Goal: Task Accomplishment & Management: Manage account settings

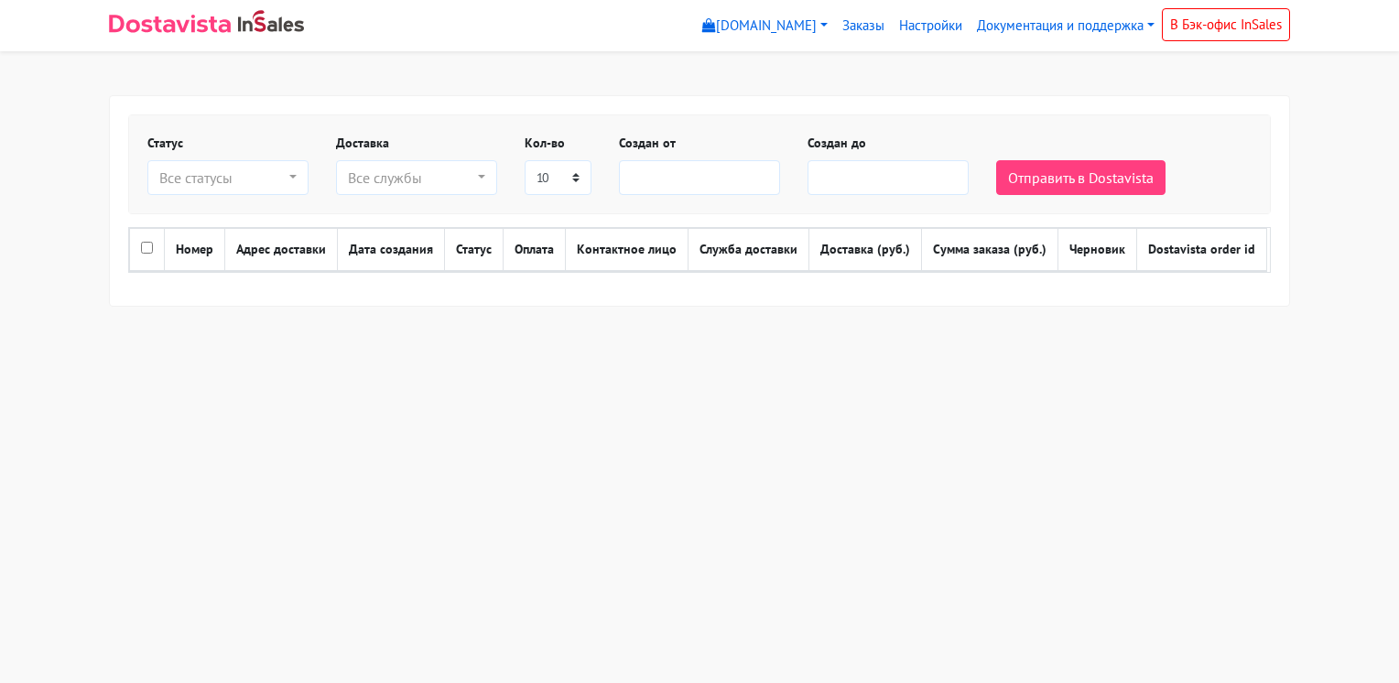
select select
click at [930, 19] on link "Настройки" at bounding box center [931, 26] width 78 height 36
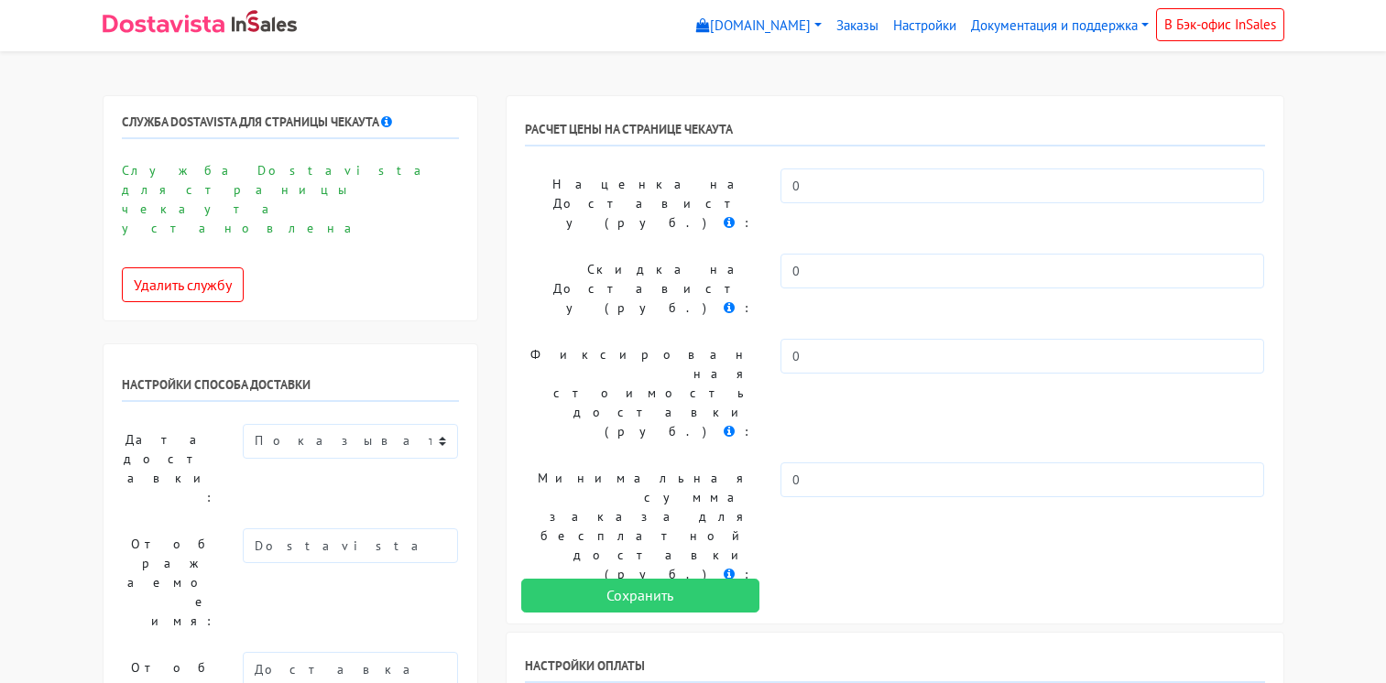
scroll to position [378, 0]
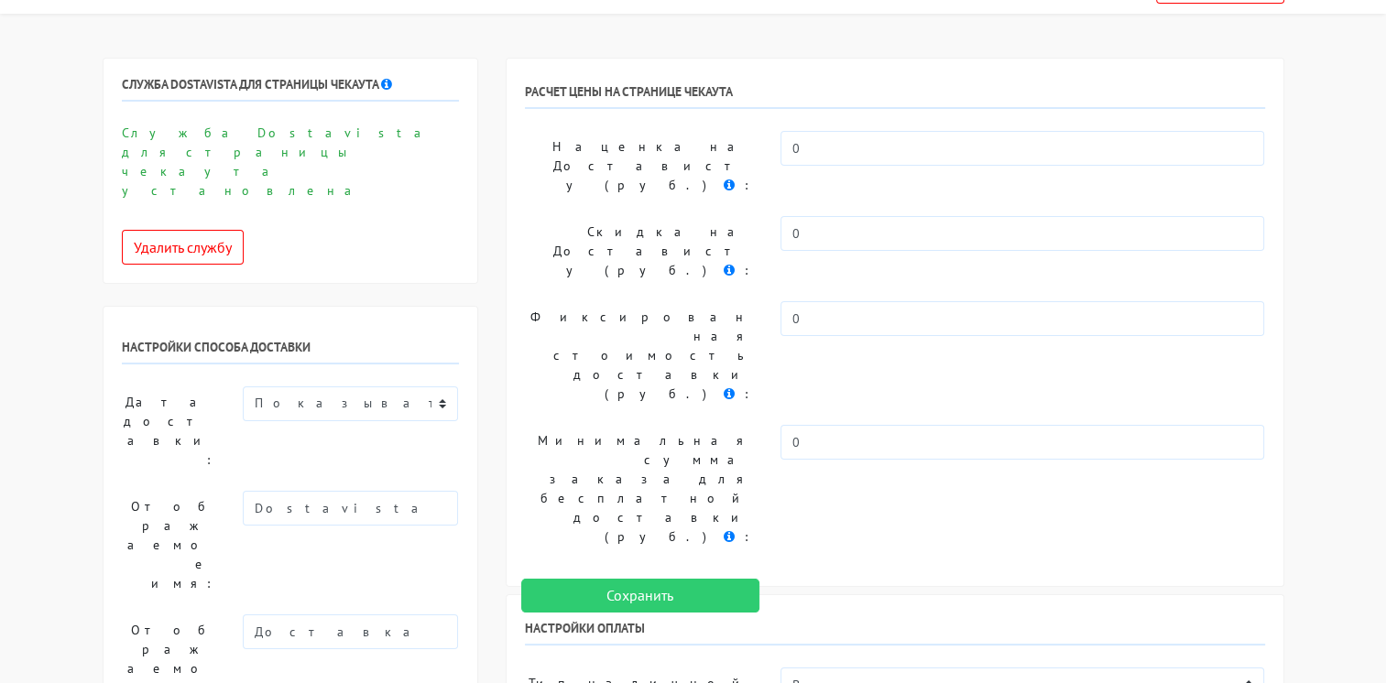
scroll to position [0, 0]
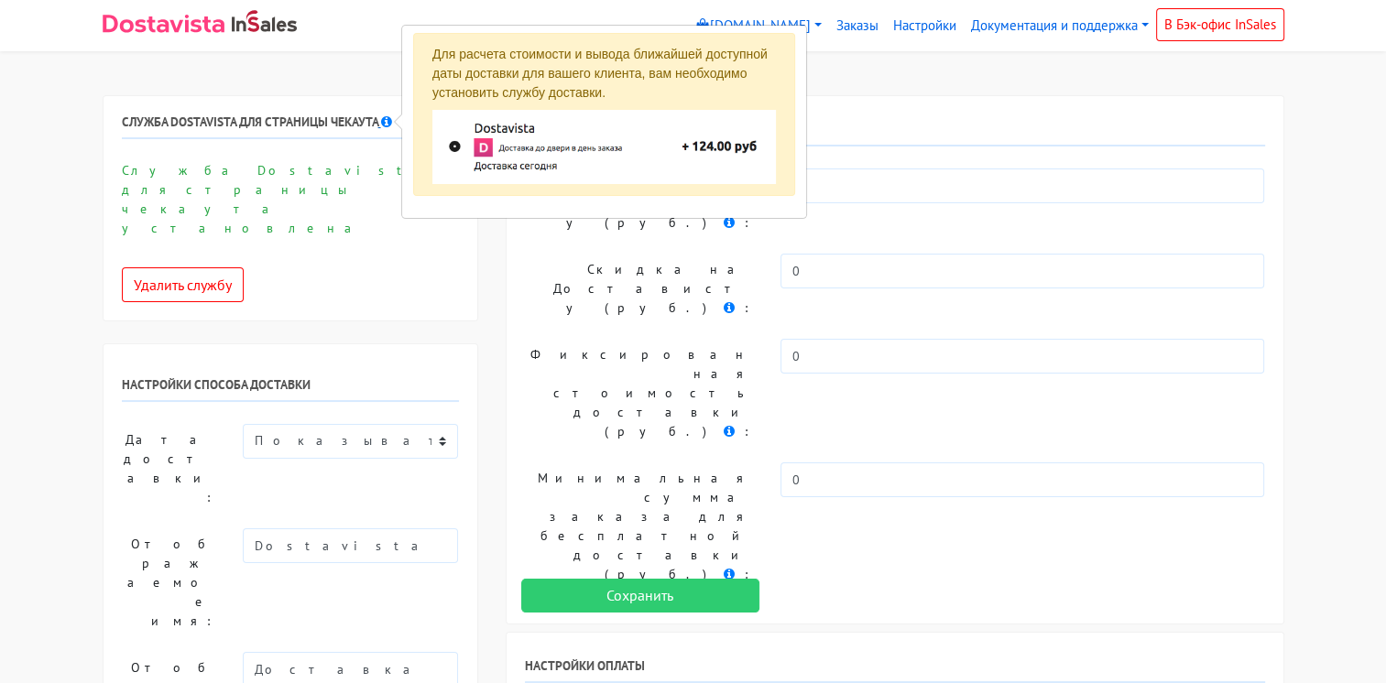
click at [385, 123] on icon at bounding box center [386, 122] width 11 height 13
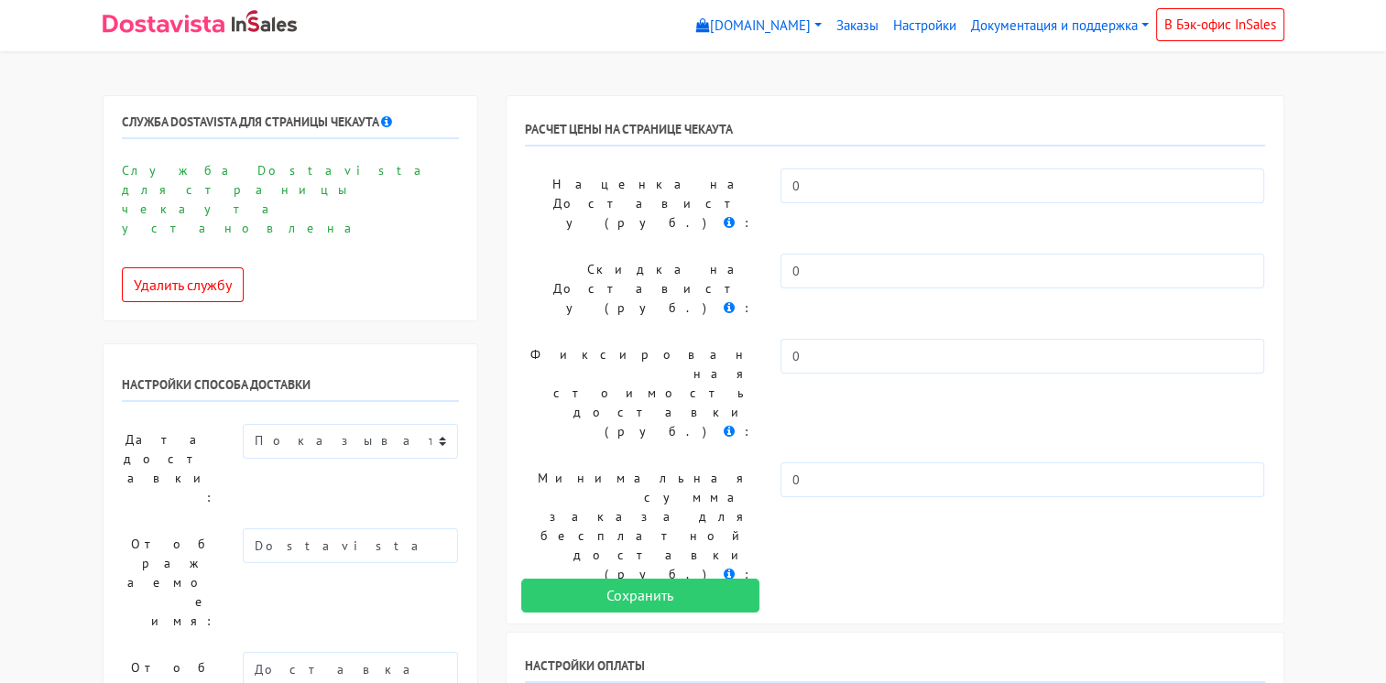
click at [301, 170] on p "Служба Dostavista для страницы чекаута установлена" at bounding box center [290, 199] width 337 height 77
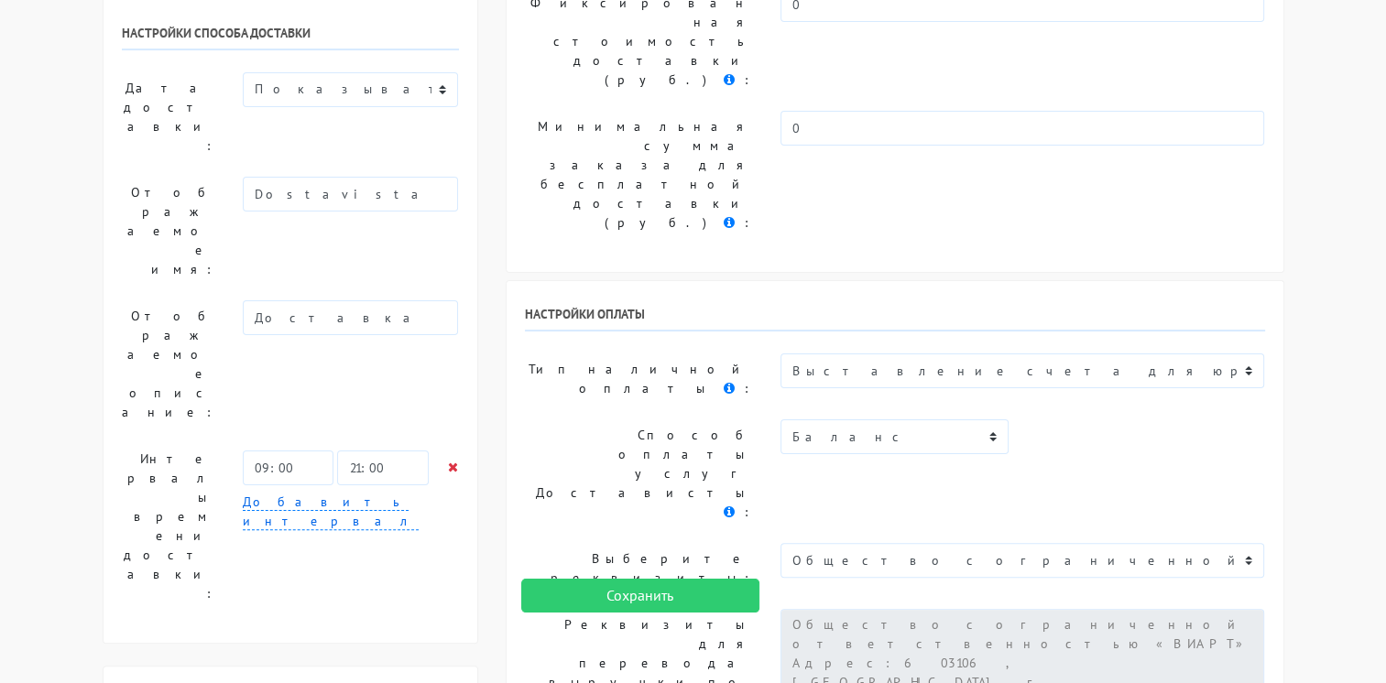
scroll to position [366, 0]
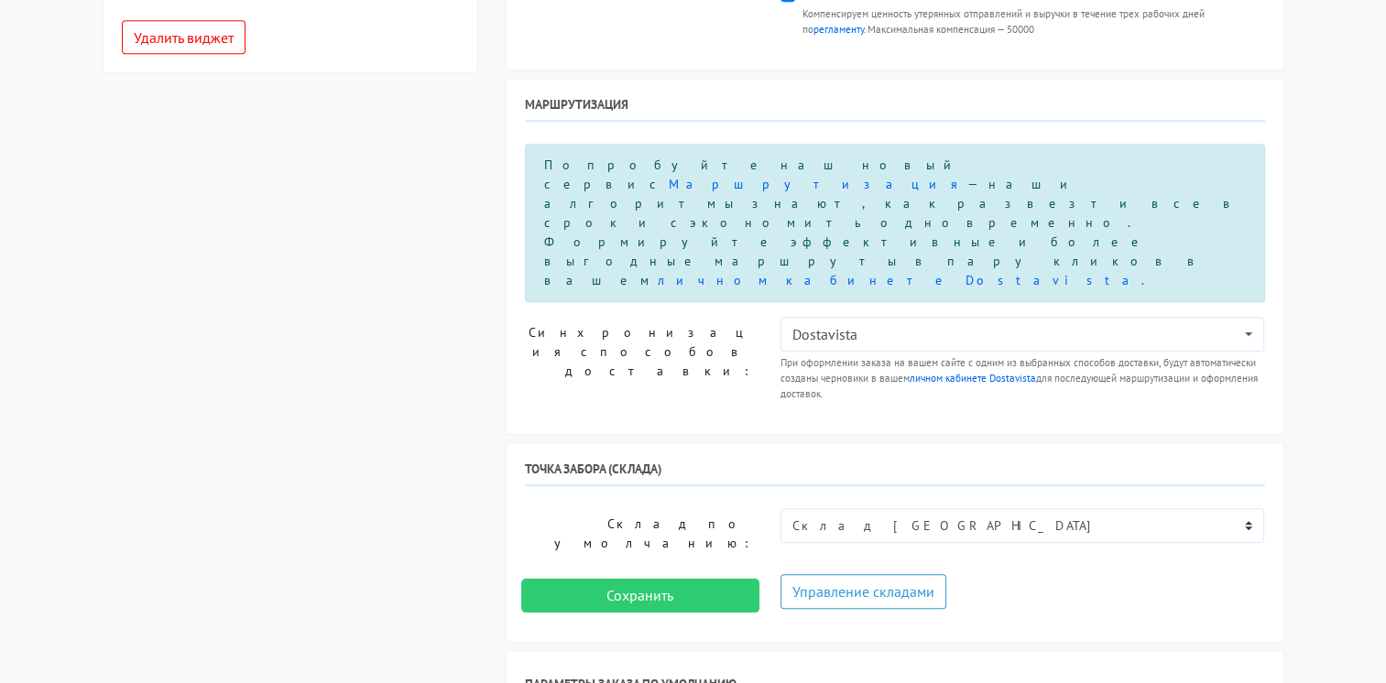
scroll to position [1190, 0]
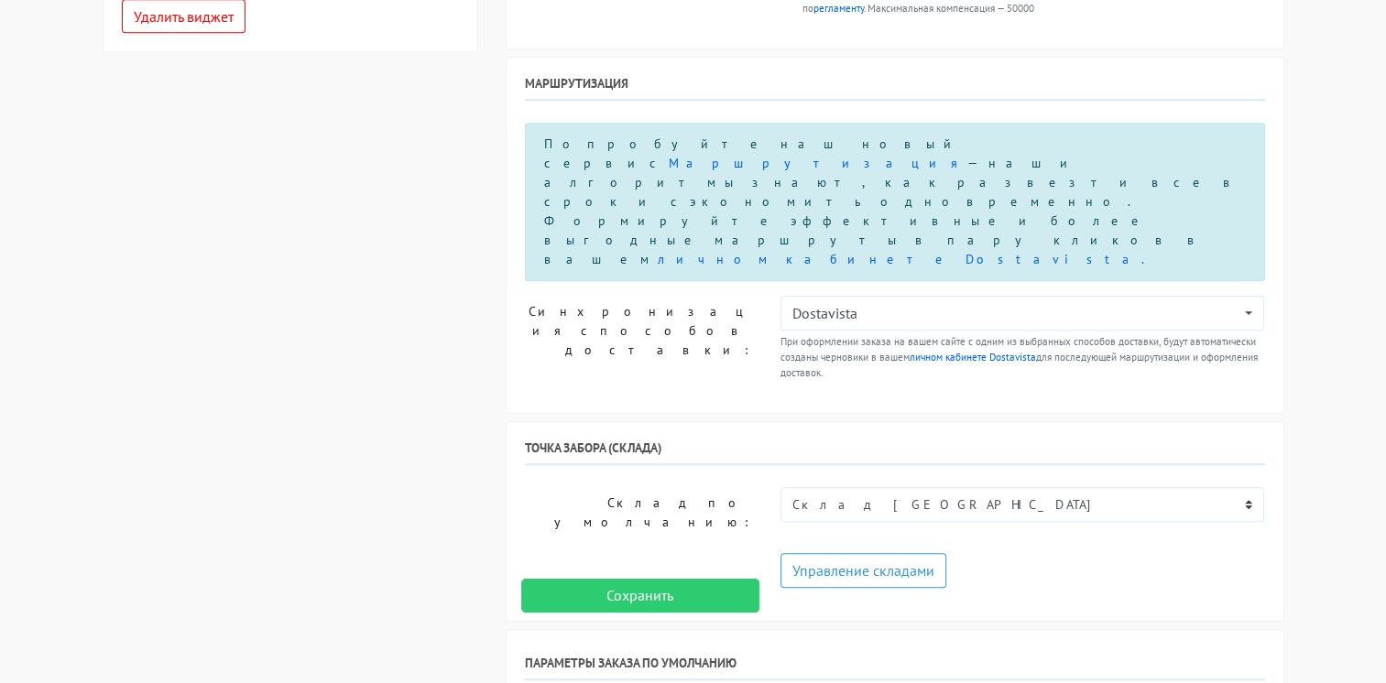
select select "7"
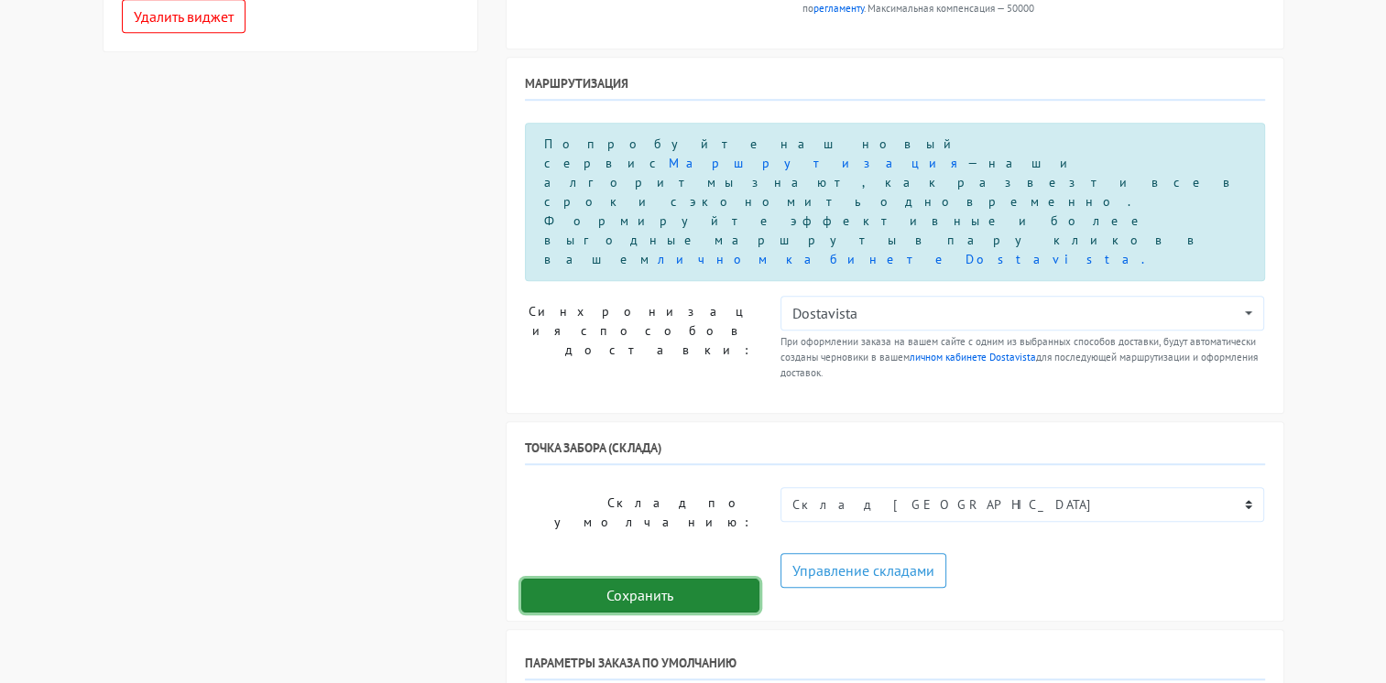
click at [652, 600] on input "Сохранить" at bounding box center [640, 596] width 238 height 35
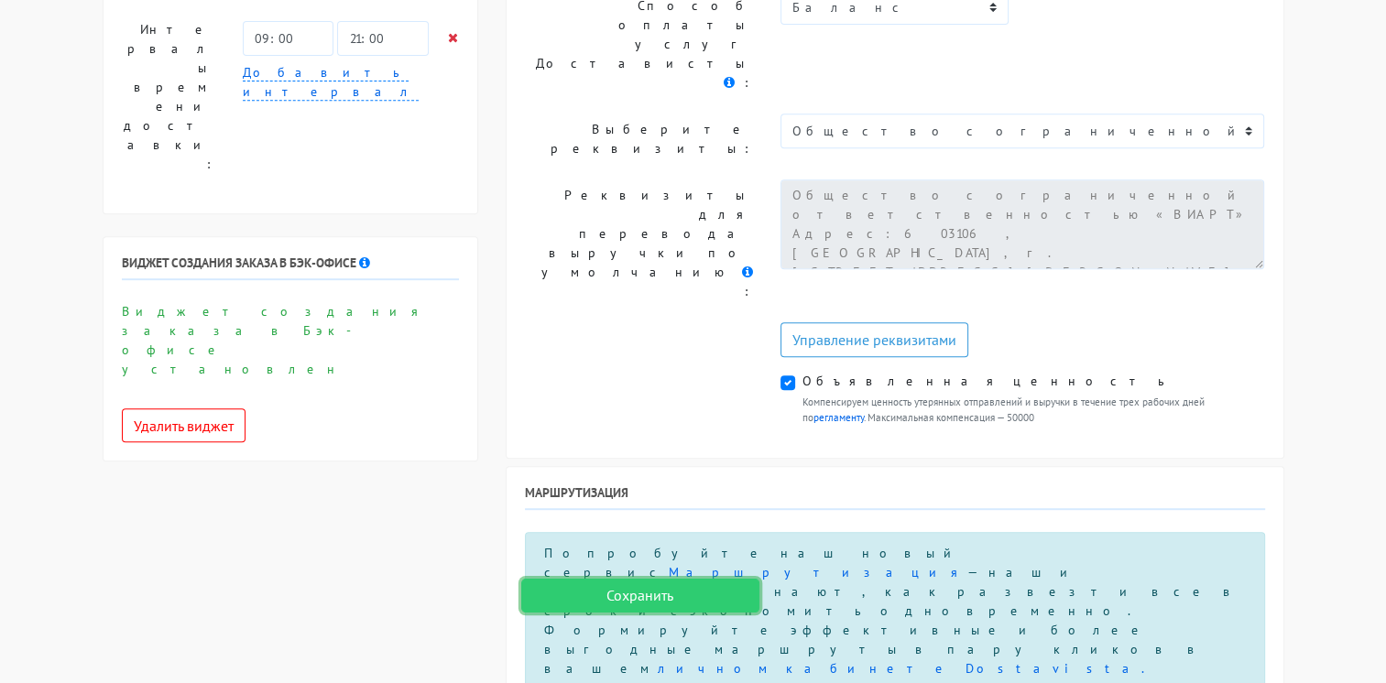
scroll to position [777, 0]
